Goal: Use online tool/utility: Utilize a website feature to perform a specific function

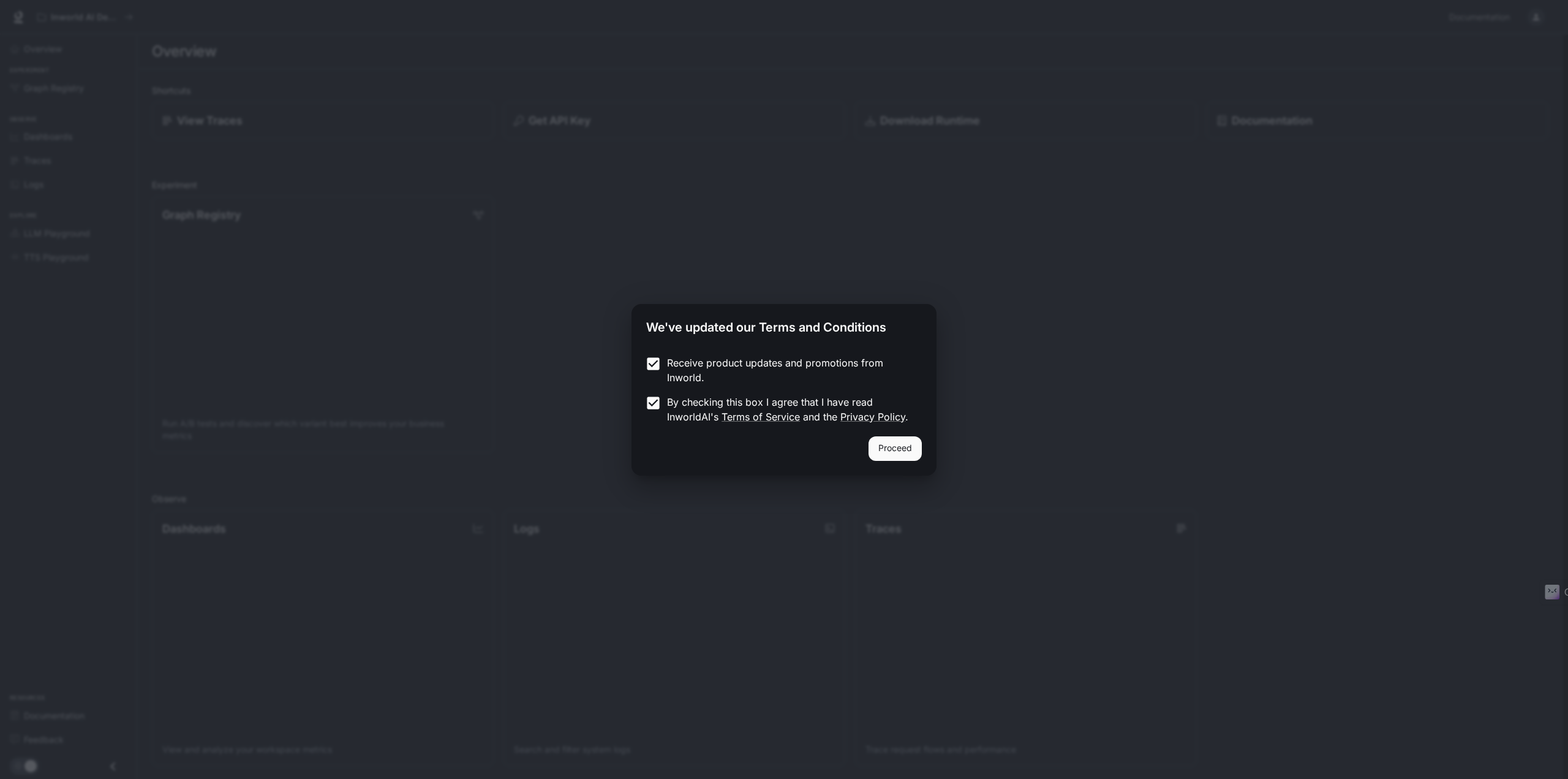
click at [894, 451] on button "Proceed" at bounding box center [896, 448] width 53 height 24
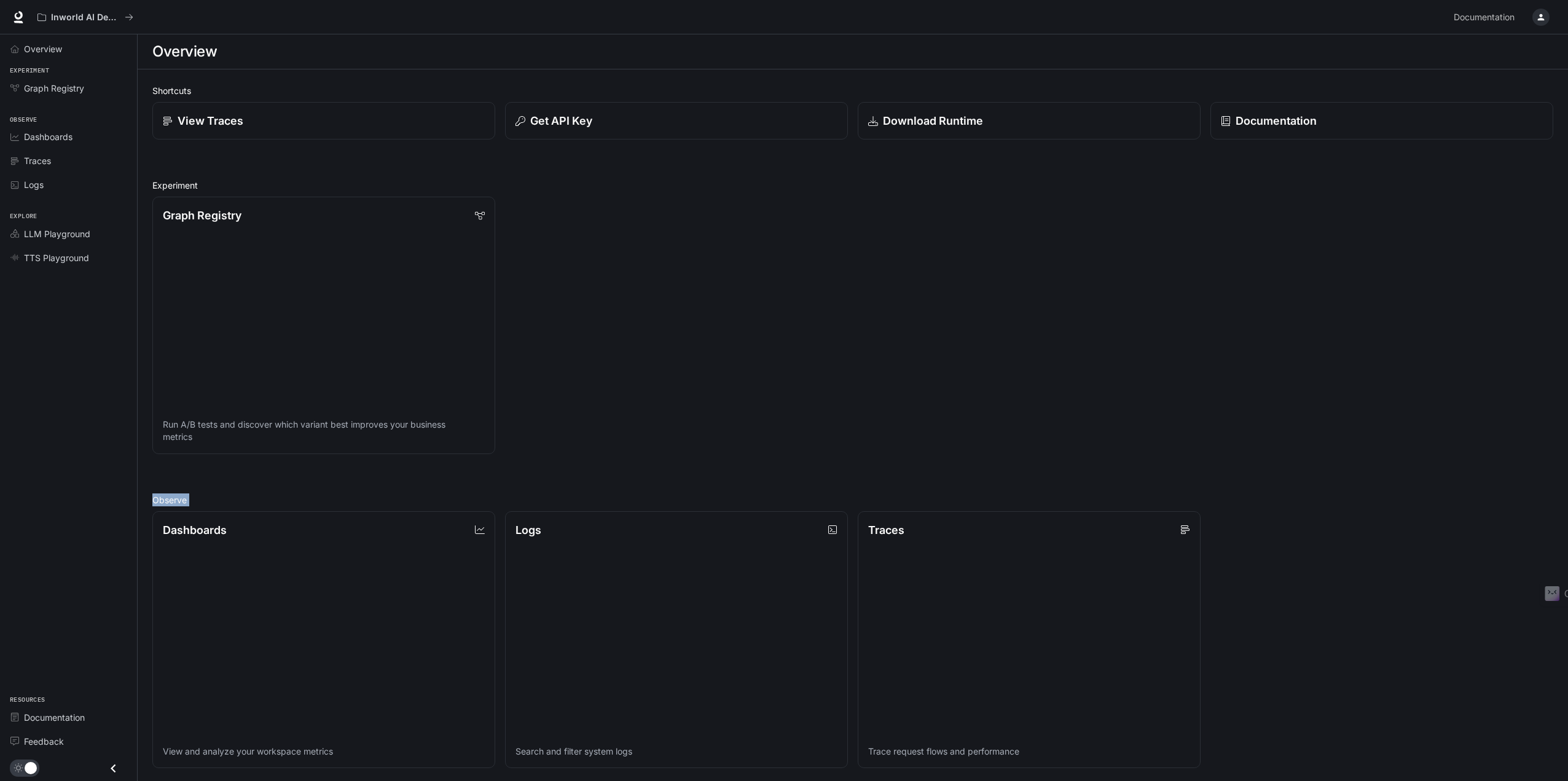
click at [671, 780] on html "Skip to main content Inworld AI Demos Documentation Documentation Portal Overvi…" at bounding box center [784, 619] width 1568 height 1240
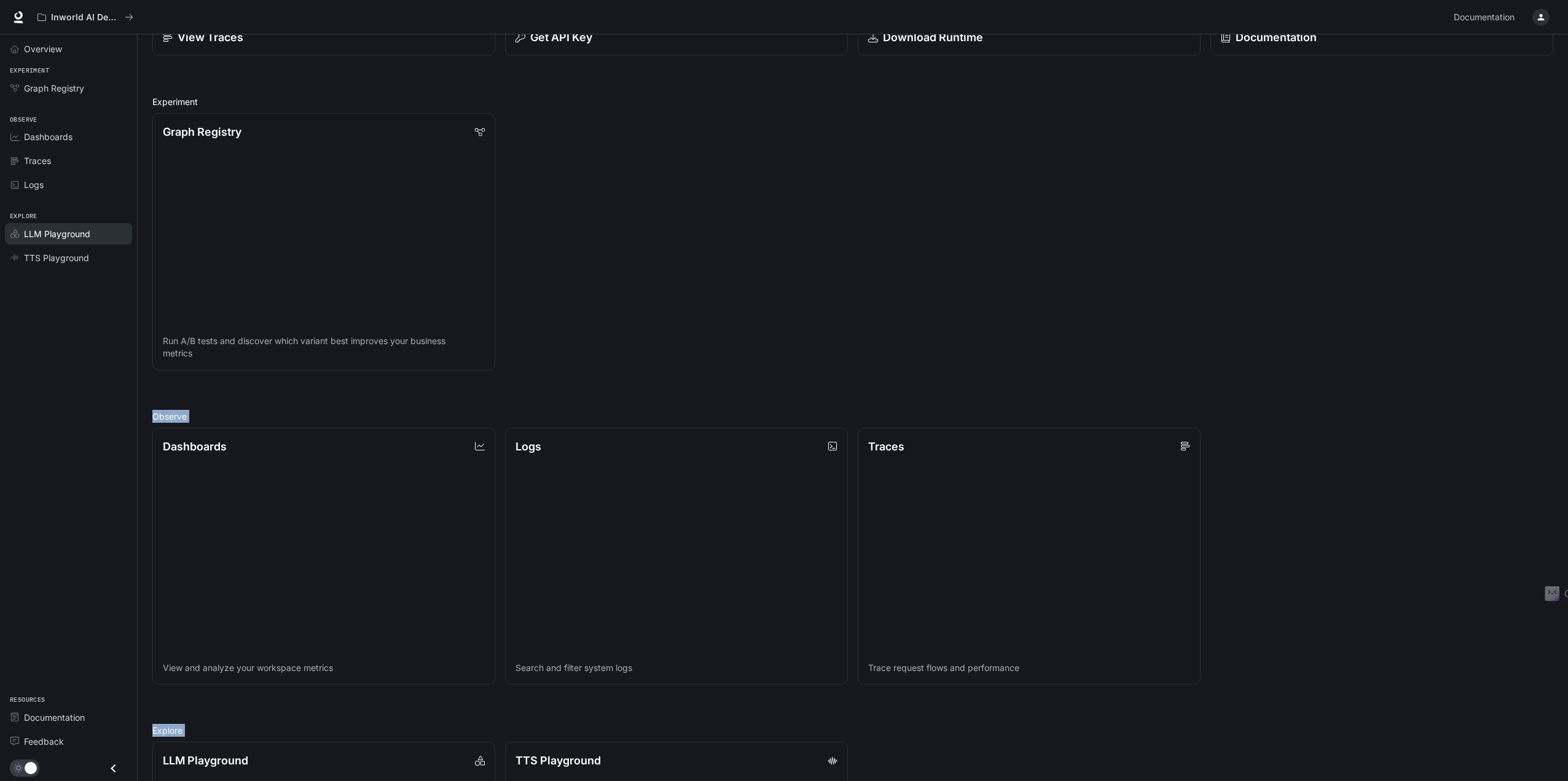
click at [37, 240] on span "LLM Playground" at bounding box center [56, 233] width 66 height 13
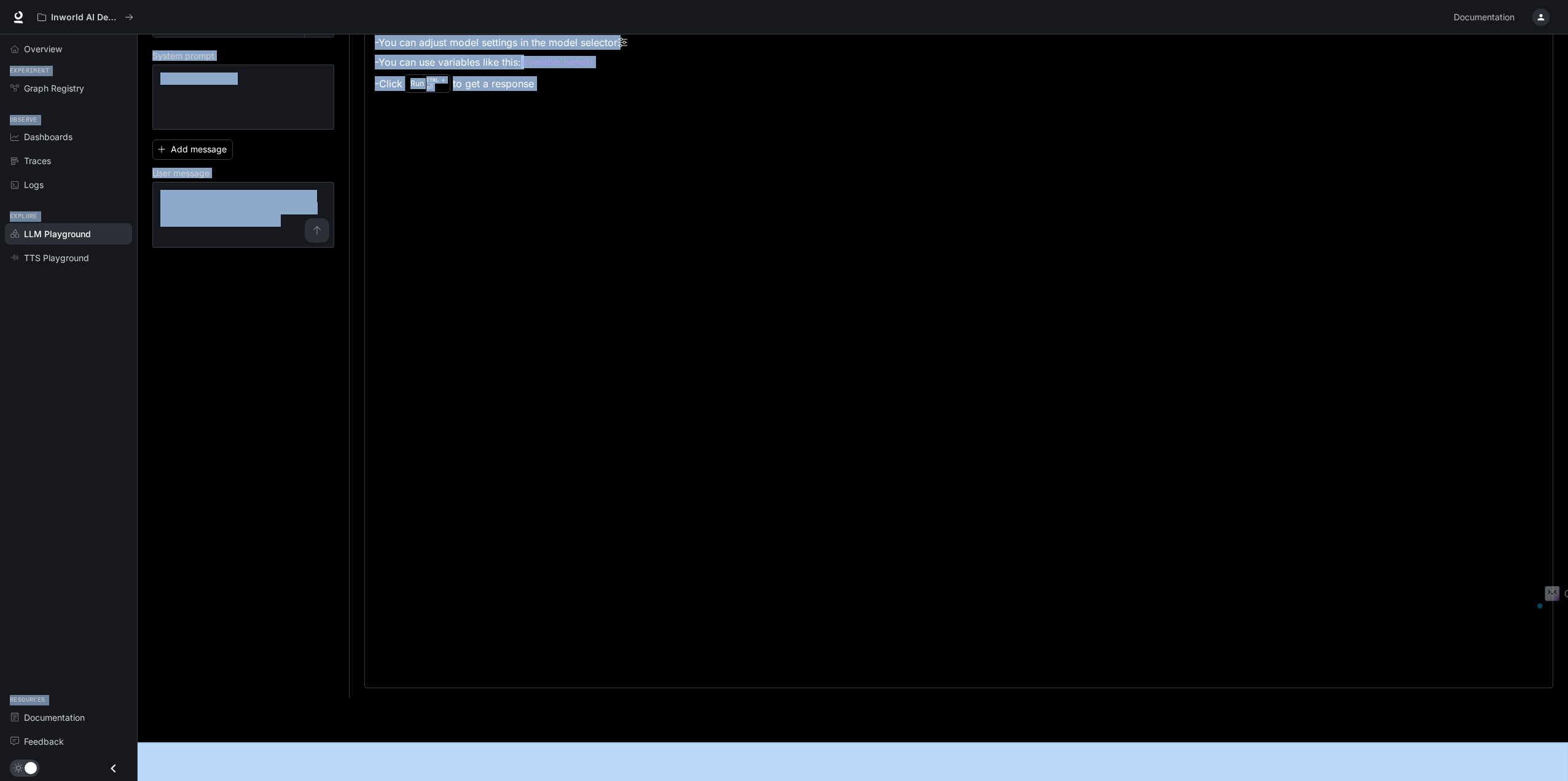
scroll to position [1, 0]
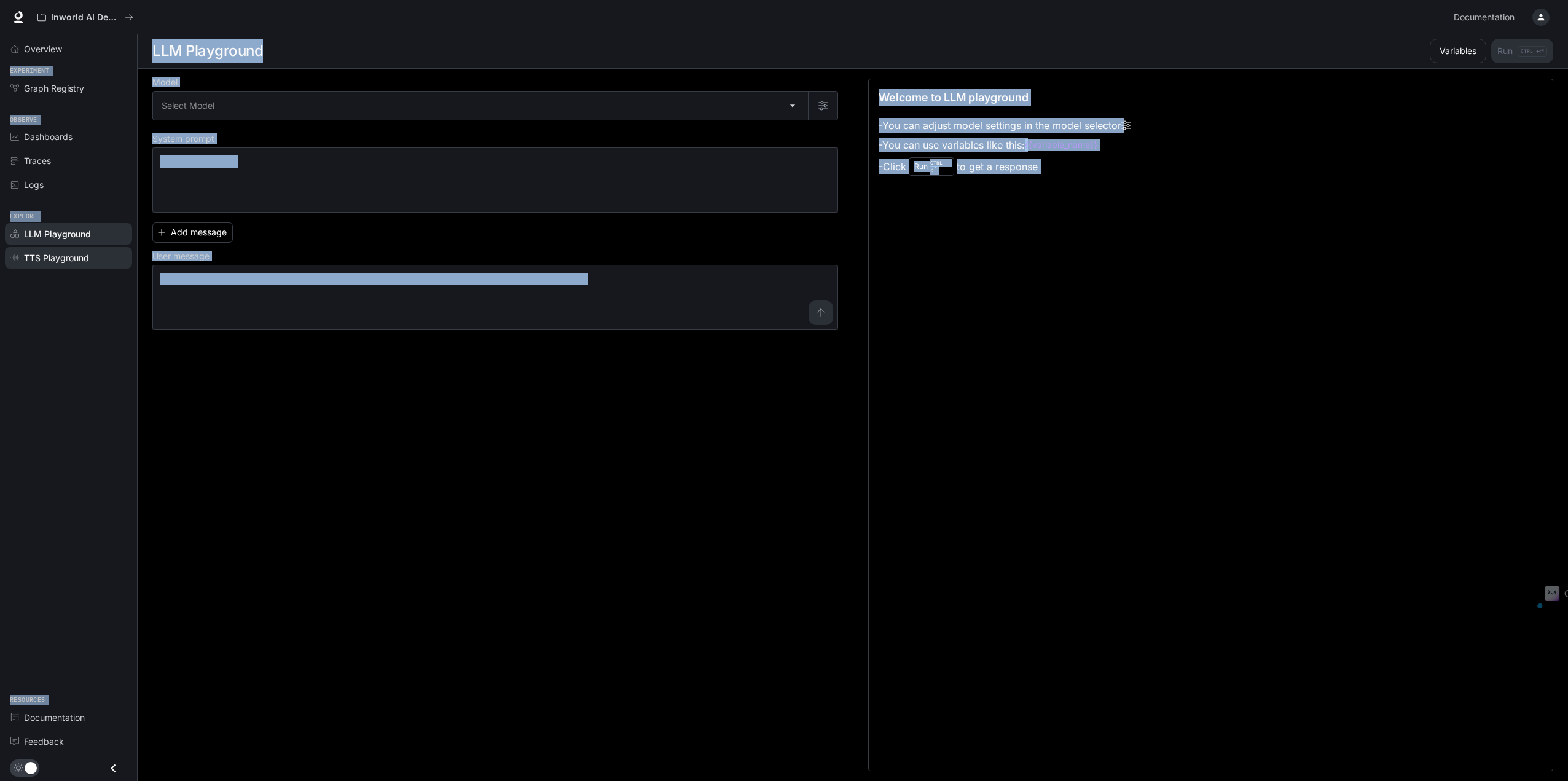
click at [37, 252] on span "TTS Playground" at bounding box center [56, 258] width 65 height 13
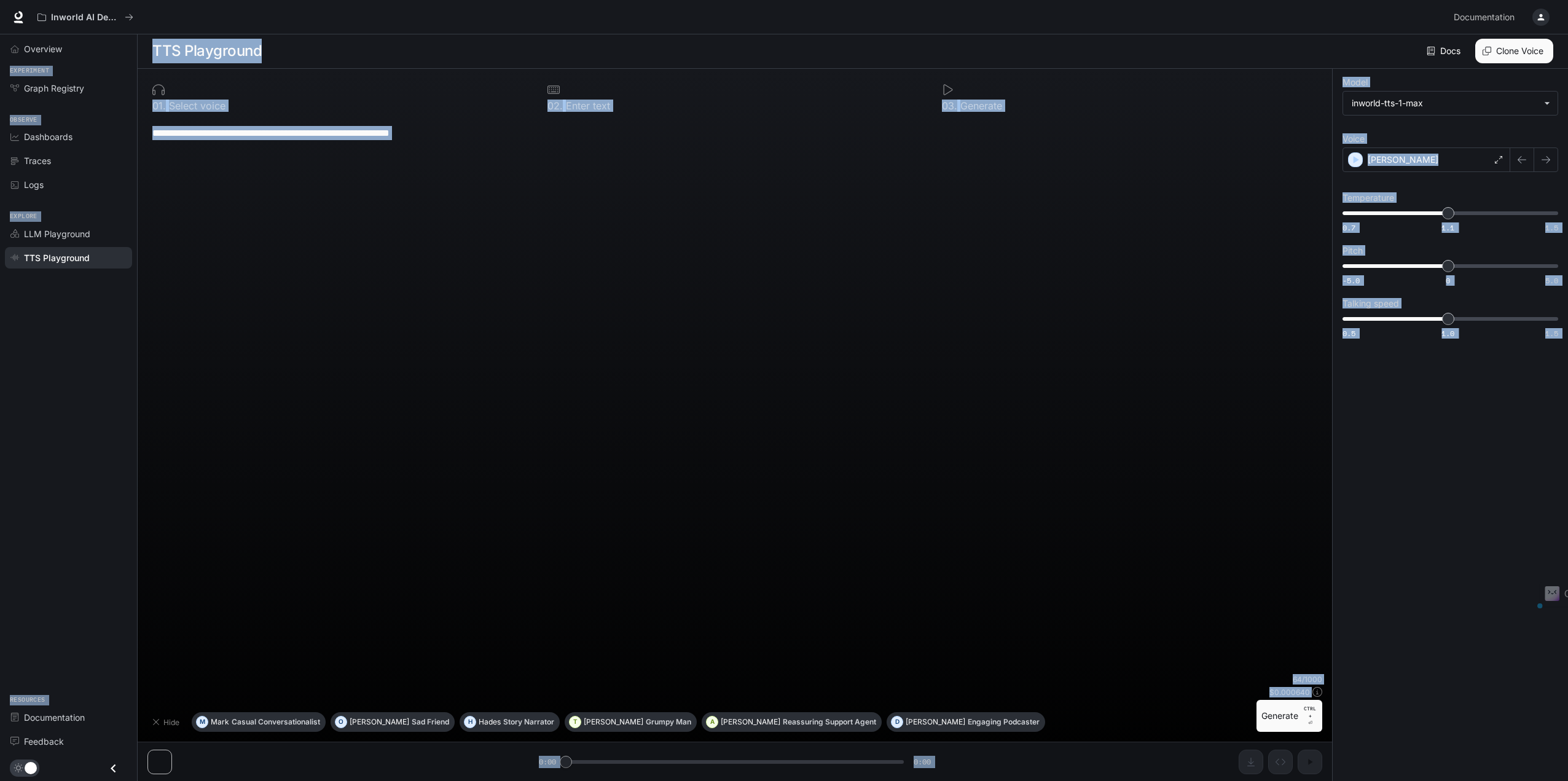
click at [361, 236] on div "**********" at bounding box center [735, 396] width 1175 height 556
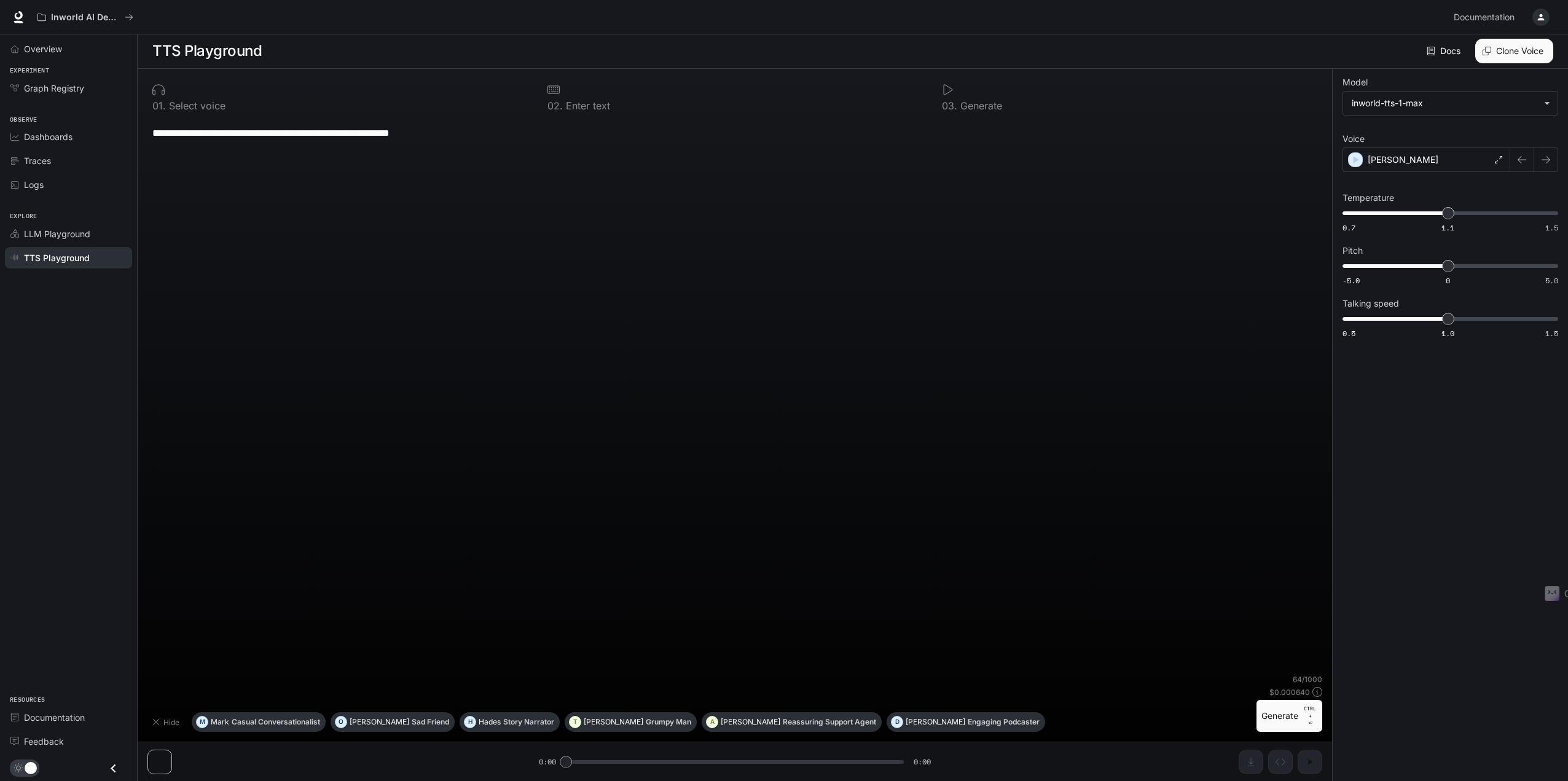
click at [307, 205] on div "**********" at bounding box center [735, 396] width 1175 height 556
click at [568, 103] on p "Enter text" at bounding box center [587, 105] width 47 height 10
click at [570, 120] on div "**********" at bounding box center [734, 133] width 1165 height 30
click at [564, 94] on div at bounding box center [735, 90] width 376 height 12
click at [563, 116] on div "0 1 . Select voice 0 2 . Enter text 0 3 . Generate" at bounding box center [735, 98] width 1175 height 40
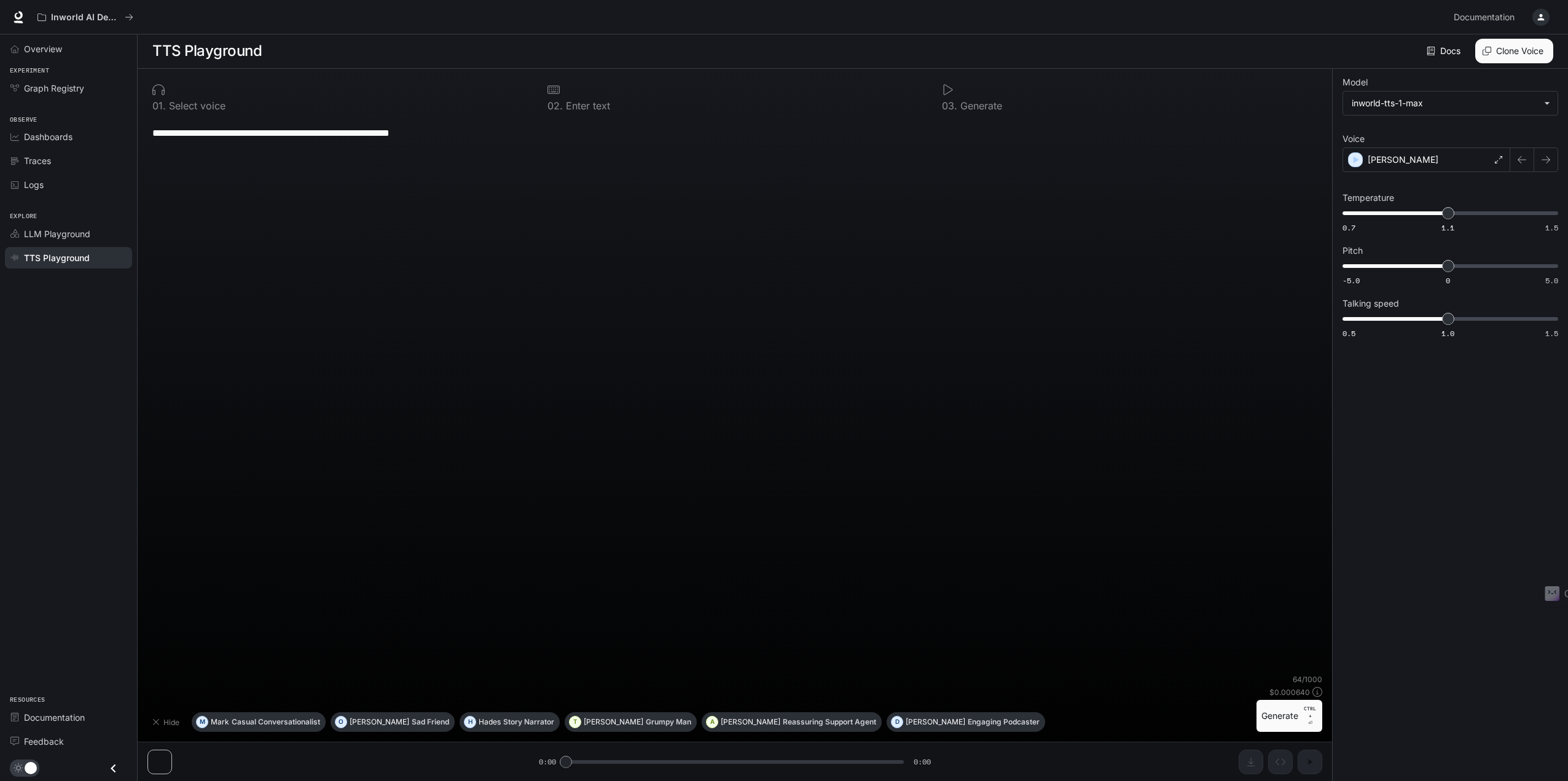
click at [1308, 680] on p "64 / 1000" at bounding box center [1307, 680] width 30 height 11
drag, startPoint x: 1297, startPoint y: 724, endPoint x: 1415, endPoint y: 747, distance: 120.2
click at [1415, 747] on div "**********" at bounding box center [853, 424] width 1430 height 712
click at [60, 61] on div "Overview" at bounding box center [69, 49] width 137 height 29
click at [68, 50] on div "Overview" at bounding box center [75, 49] width 103 height 13
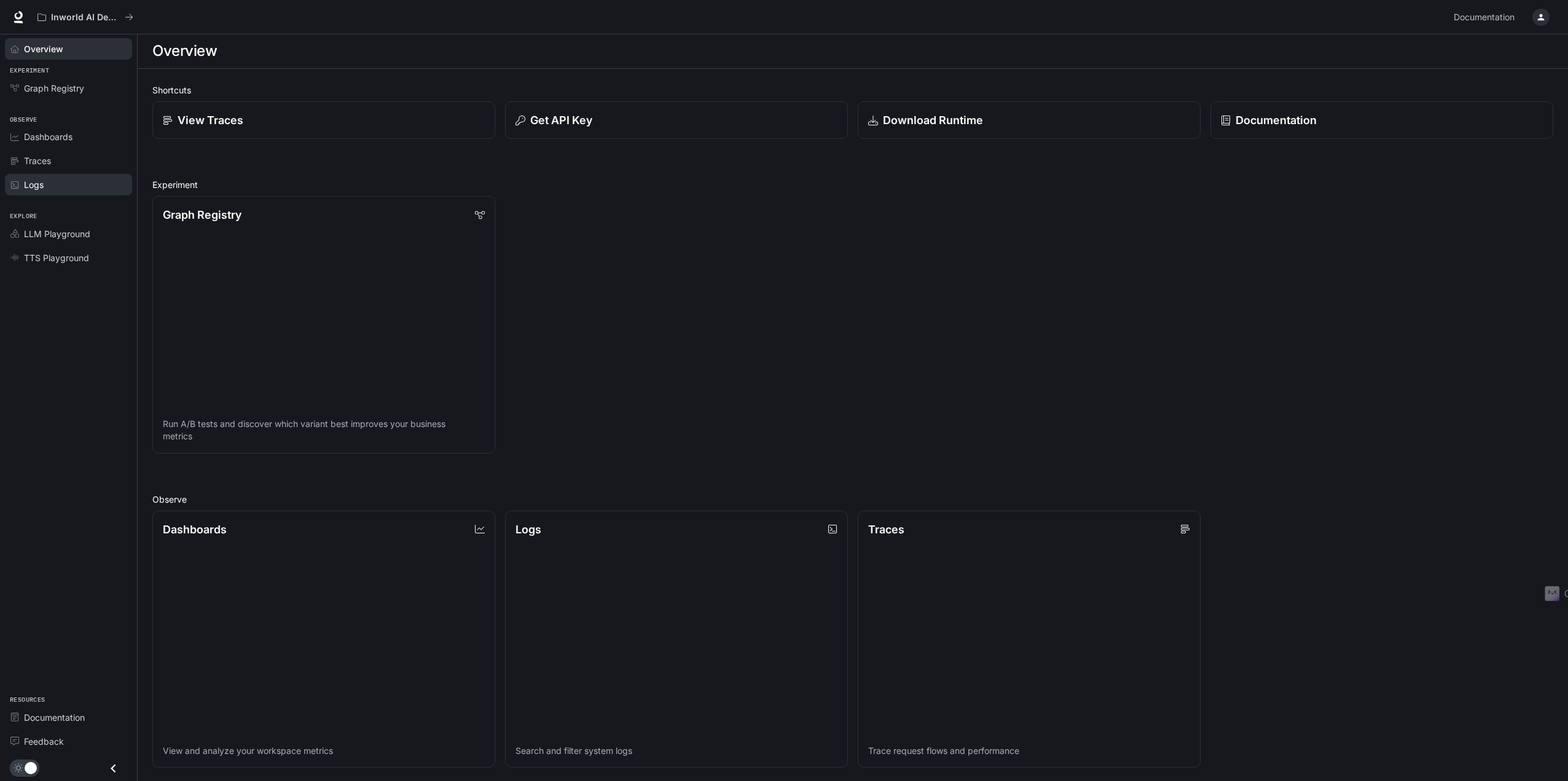
click at [67, 188] on div "Logs" at bounding box center [75, 184] width 103 height 13
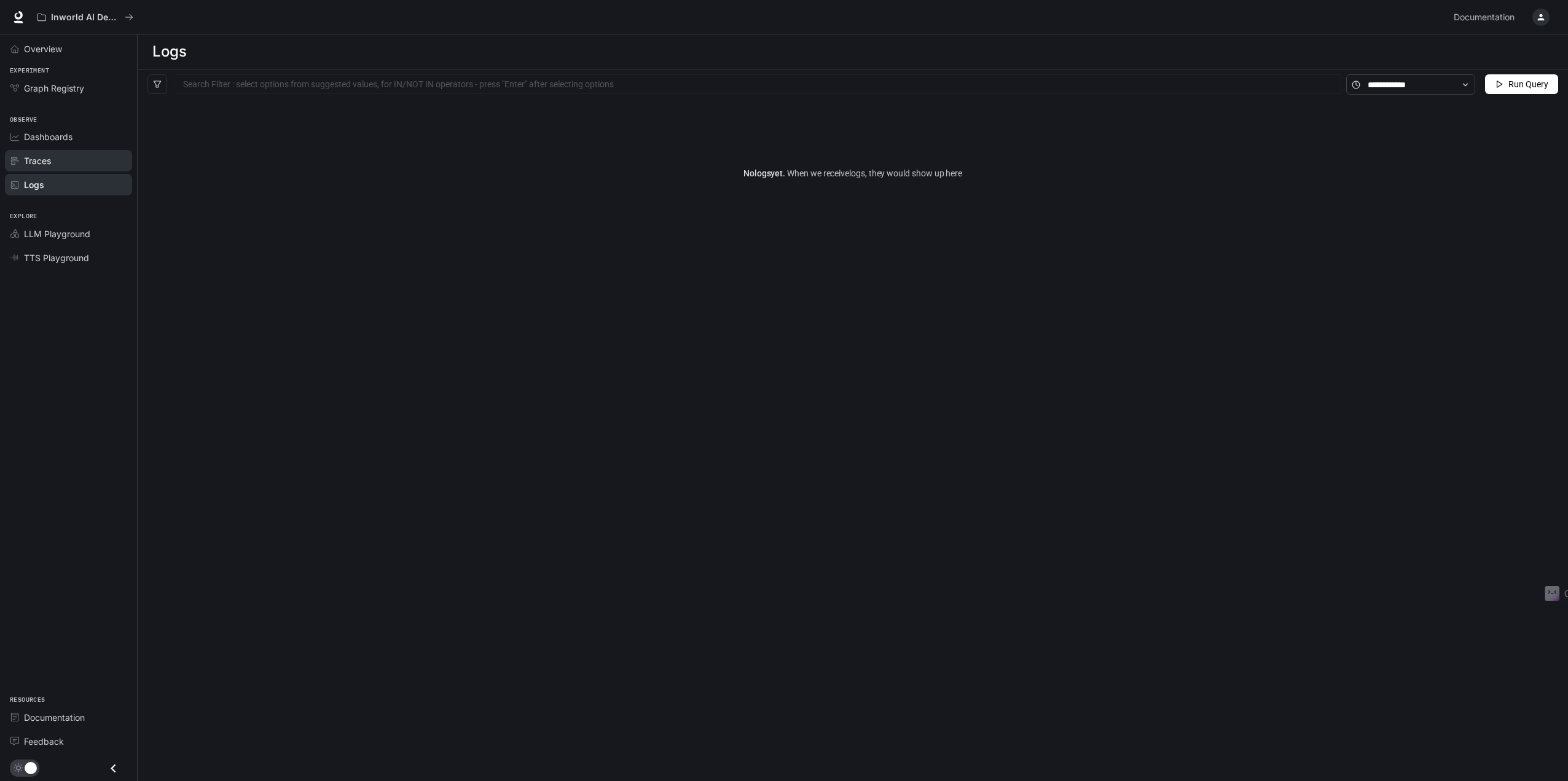
click at [101, 157] on div "Traces" at bounding box center [75, 160] width 103 height 13
click at [106, 141] on div "Dashboards" at bounding box center [75, 136] width 103 height 13
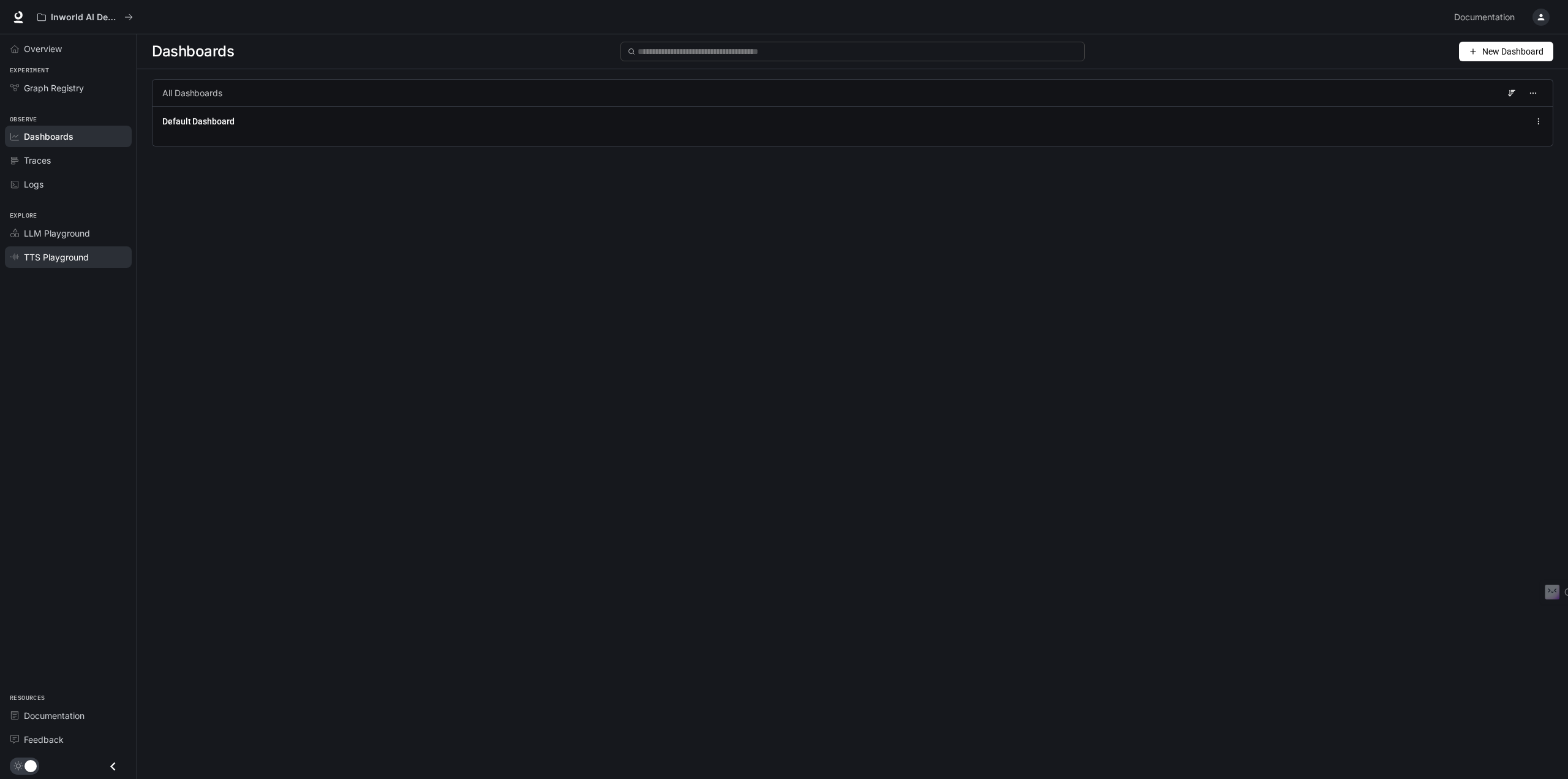
click at [60, 263] on span "TTS Playground" at bounding box center [55, 257] width 65 height 13
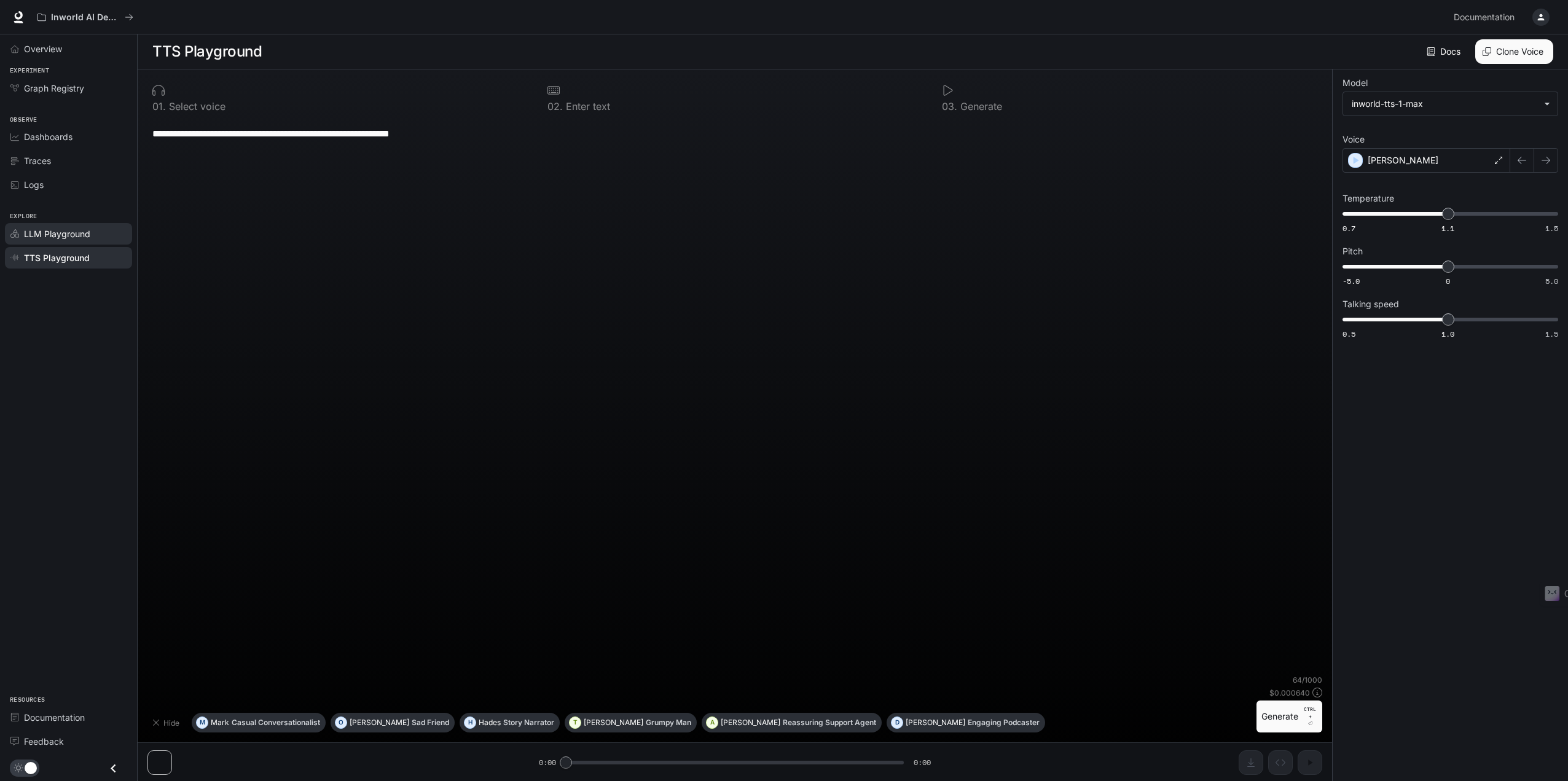
click at [62, 237] on span "LLM Playground" at bounding box center [56, 233] width 66 height 13
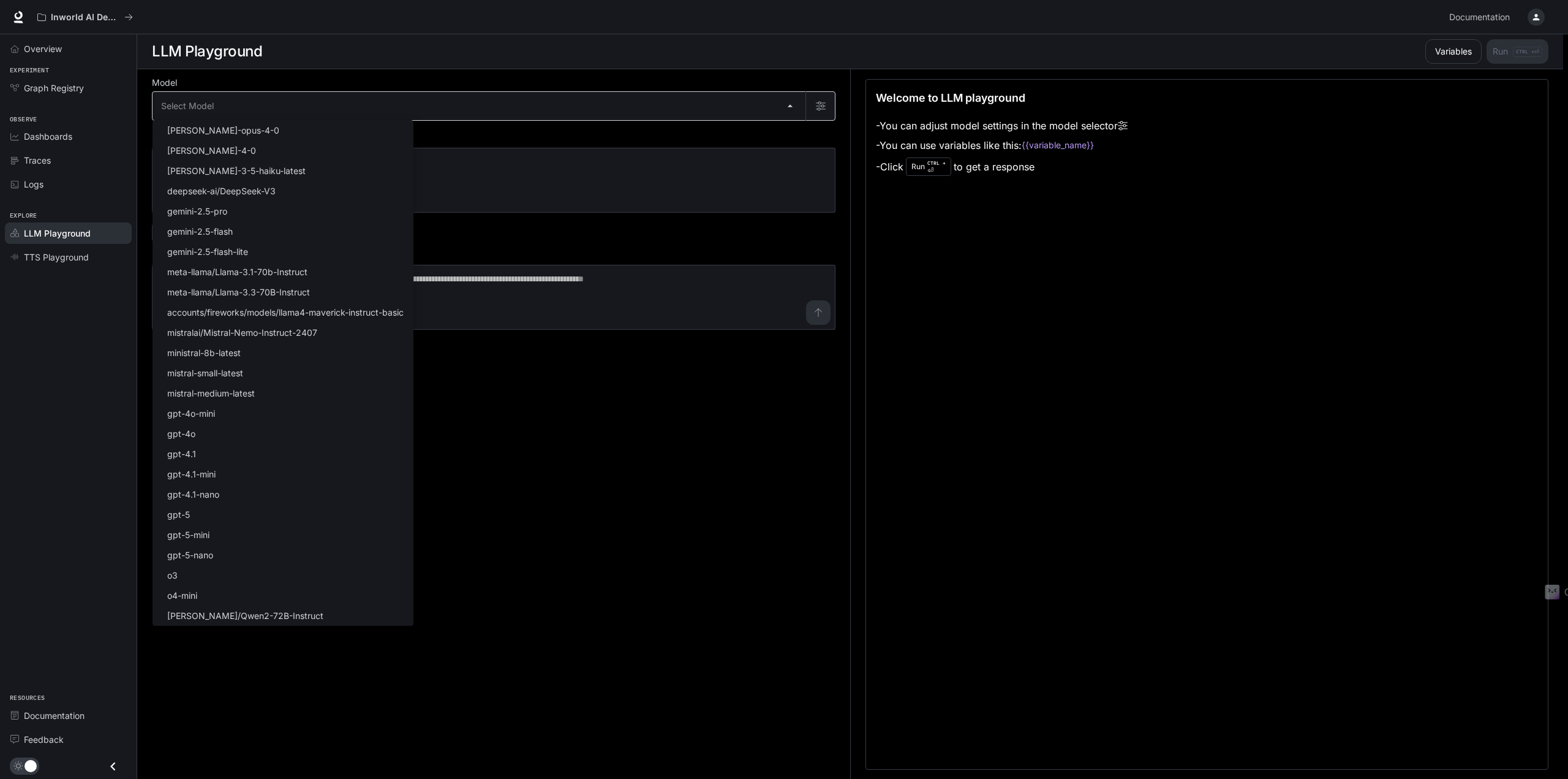
click at [237, 112] on body "Skip to main content Inworld AI Demos Documentation Documentation Portal Overvi…" at bounding box center [784, 461] width 1568 height 922
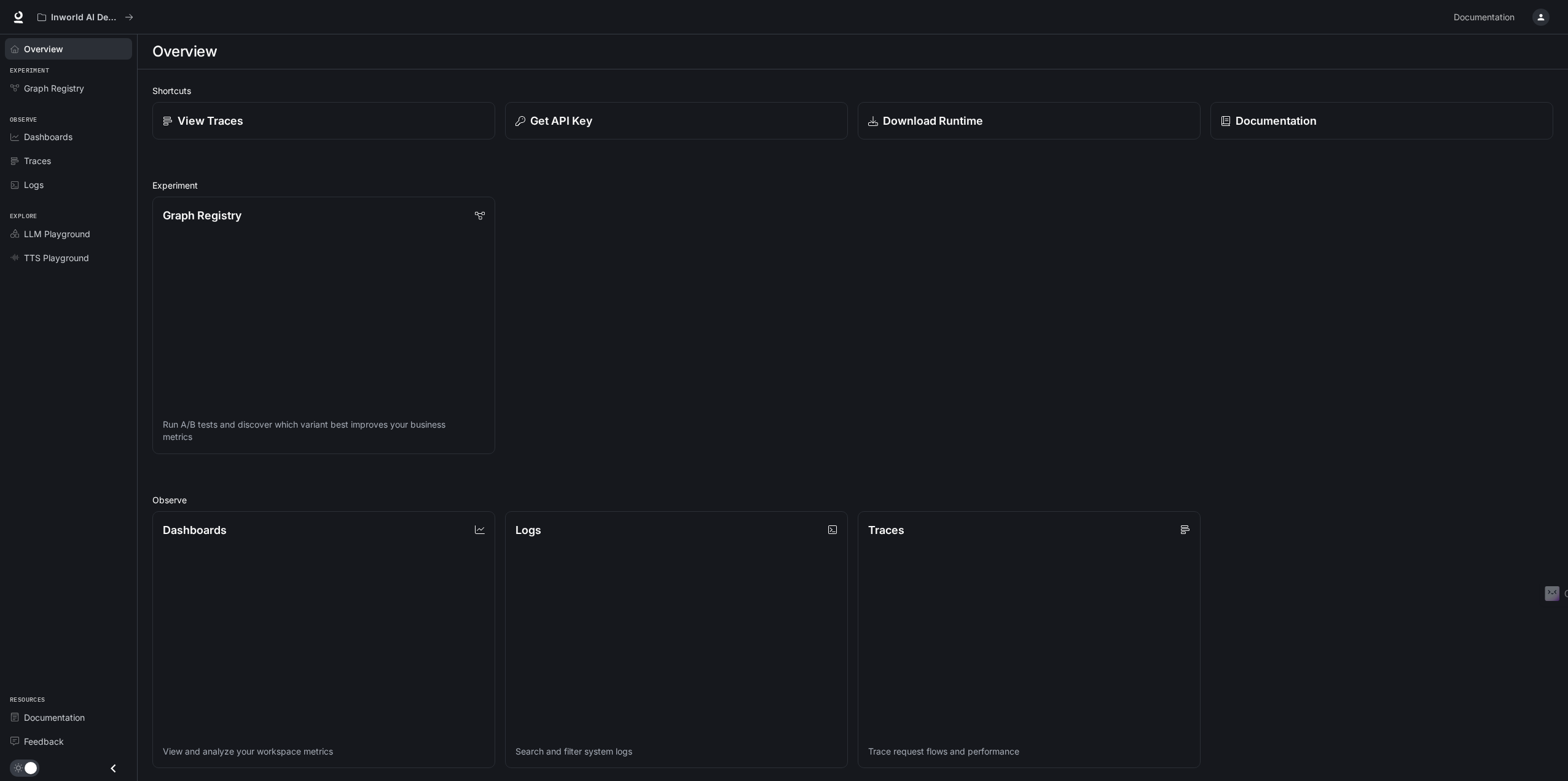
scroll to position [1, 0]
